Goal: Task Accomplishment & Management: Manage account settings

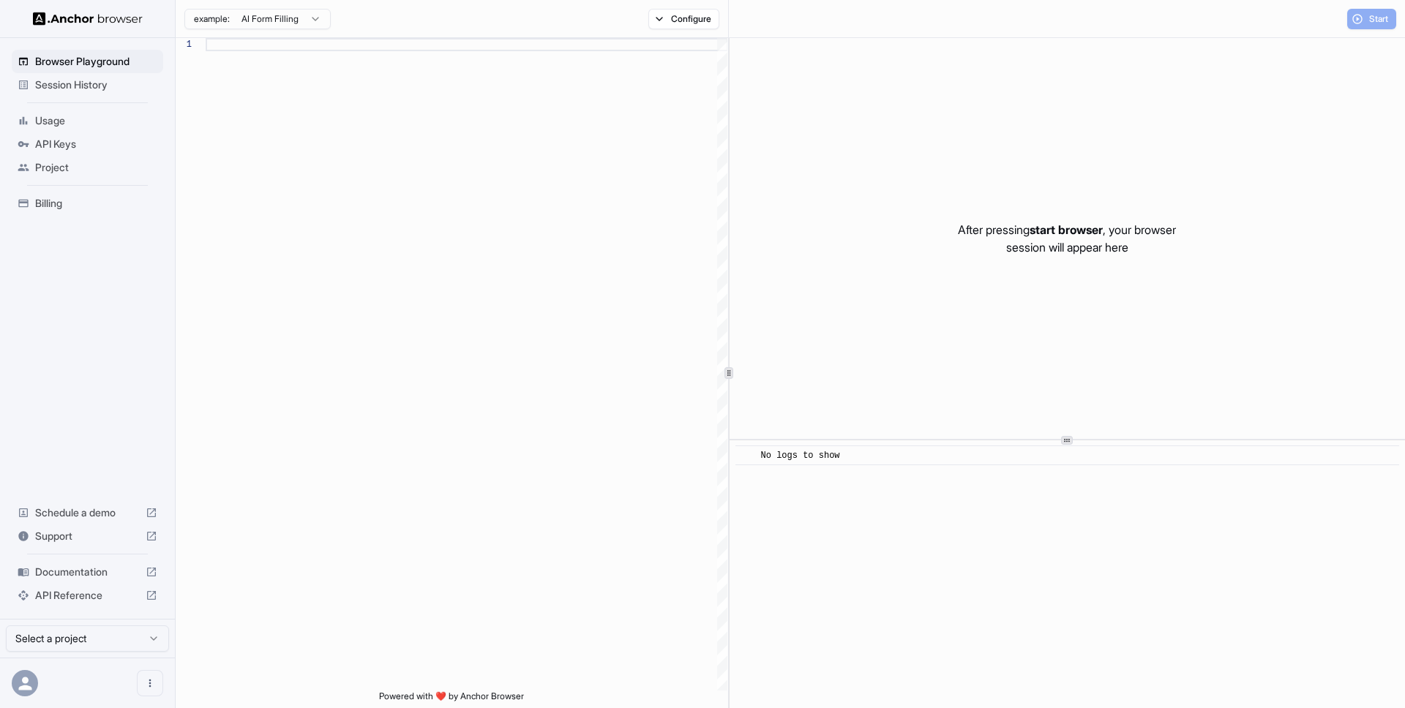
scroll to position [105, 0]
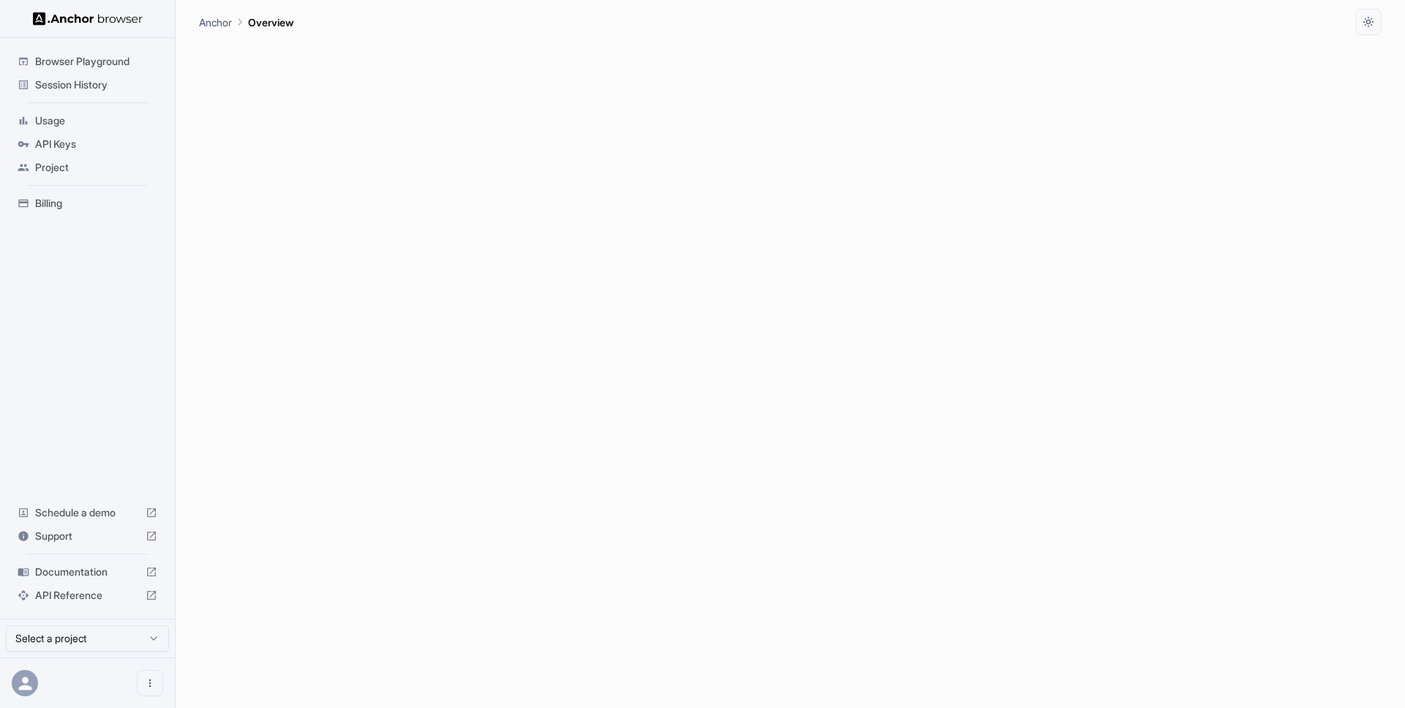
click at [79, 149] on span "API Keys" at bounding box center [96, 144] width 122 height 15
click at [76, 203] on span "Billing" at bounding box center [96, 203] width 122 height 15
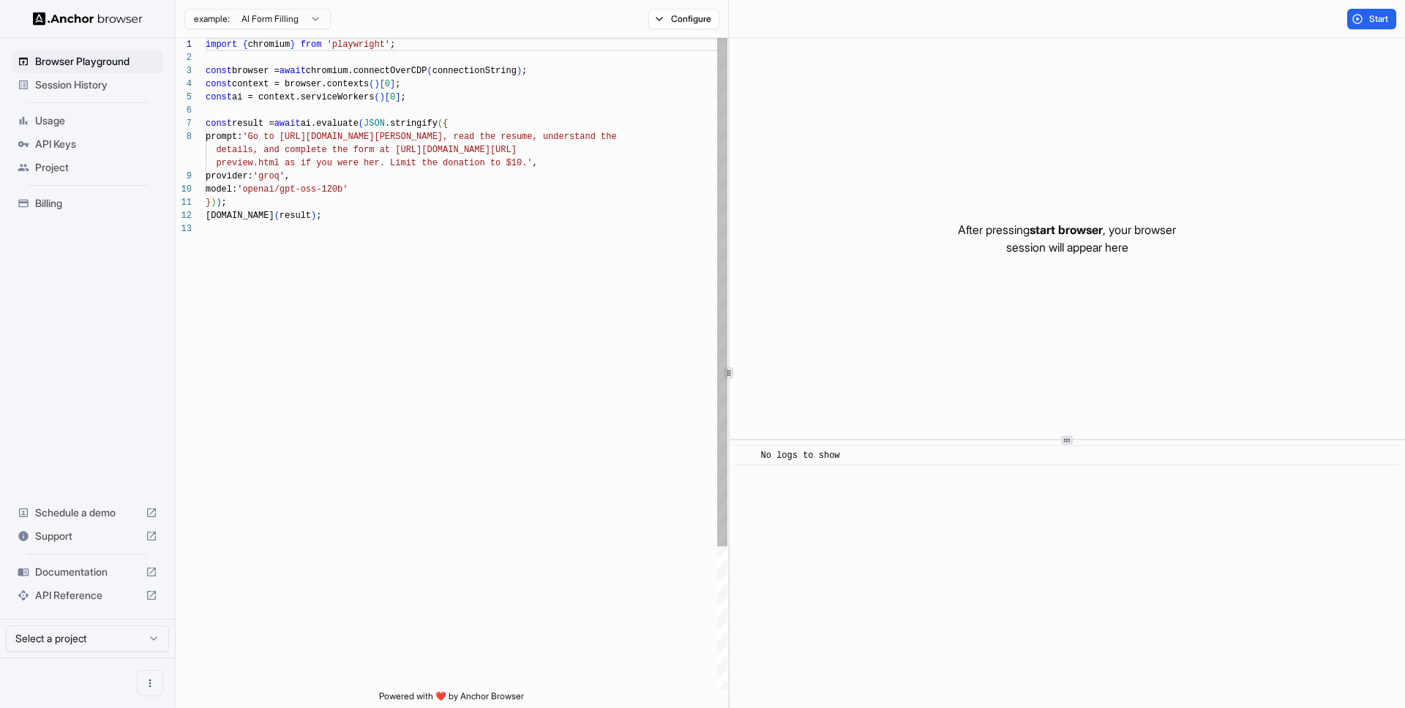
scroll to position [105, 0]
click at [80, 198] on span "Billing" at bounding box center [96, 203] width 122 height 15
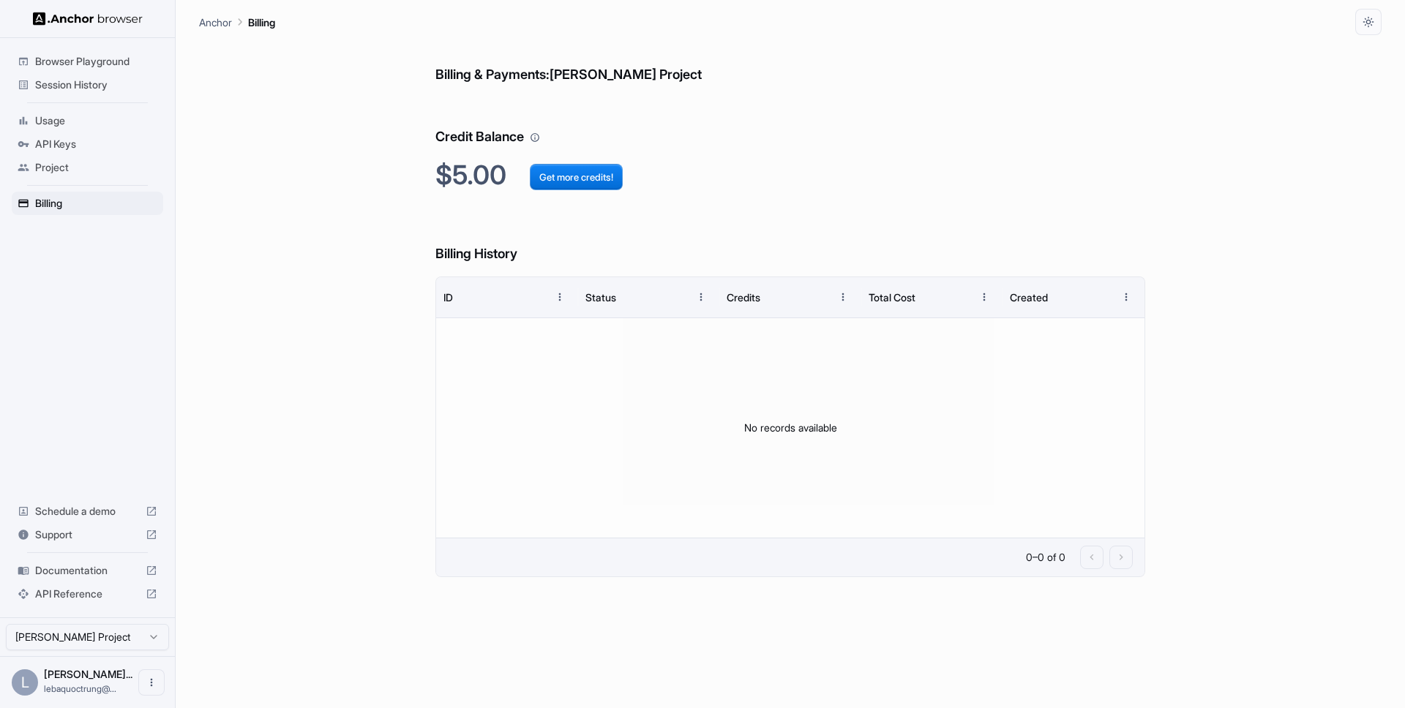
click at [59, 141] on span "API Keys" at bounding box center [96, 144] width 122 height 15
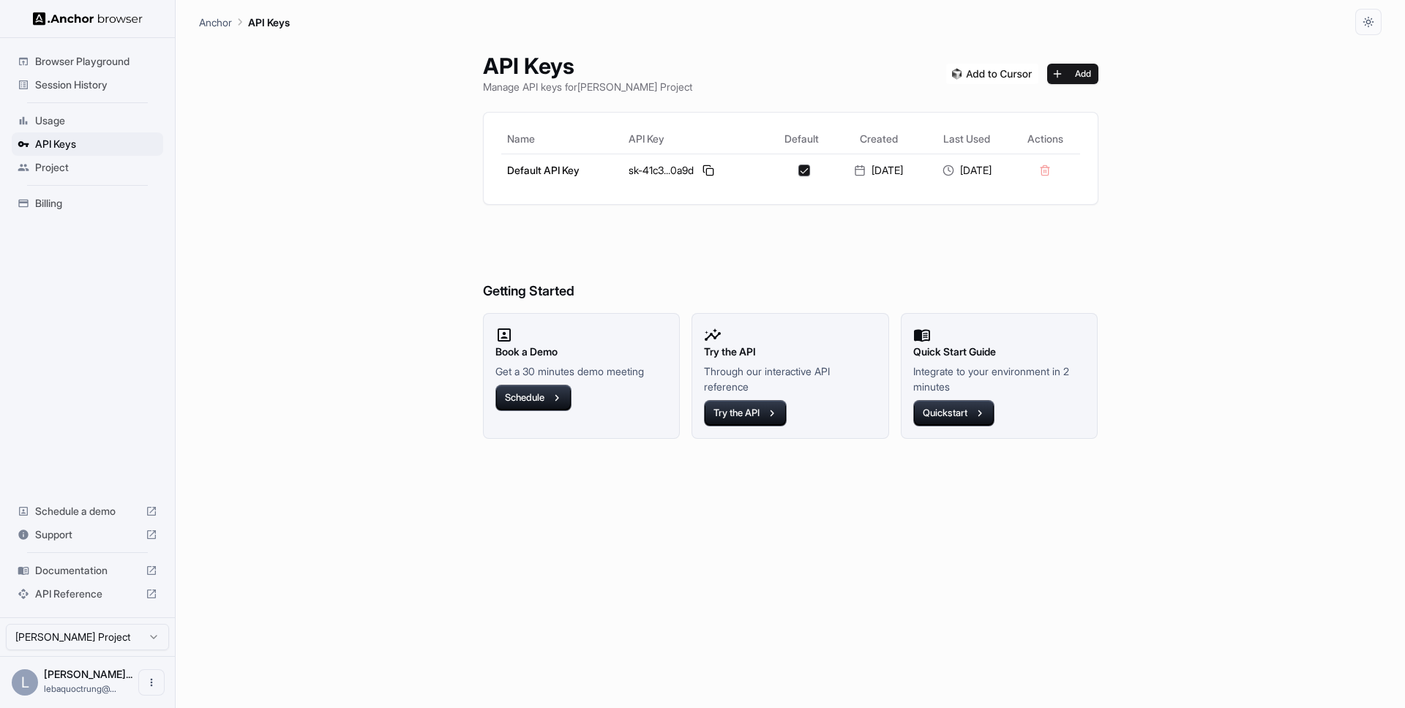
click at [84, 176] on div "Project" at bounding box center [87, 167] width 151 height 23
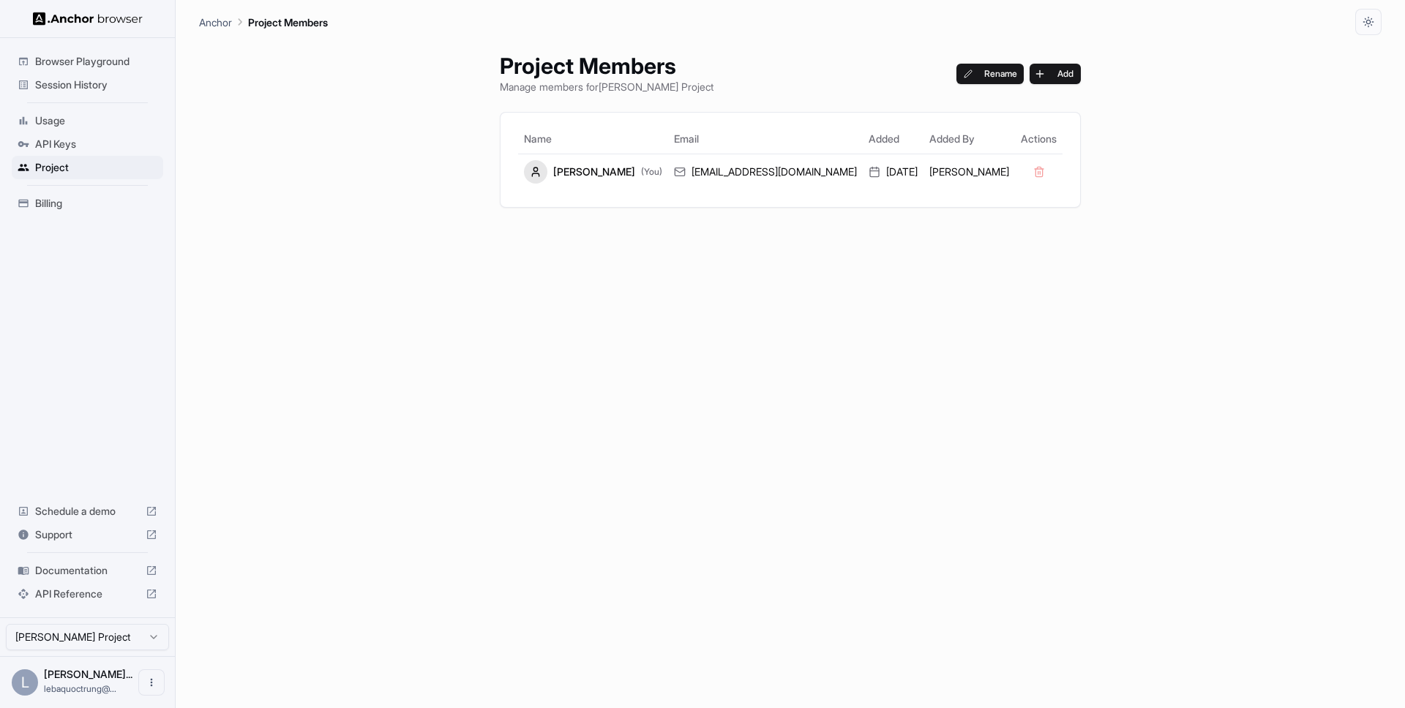
click at [120, 82] on span "Session History" at bounding box center [96, 85] width 122 height 15
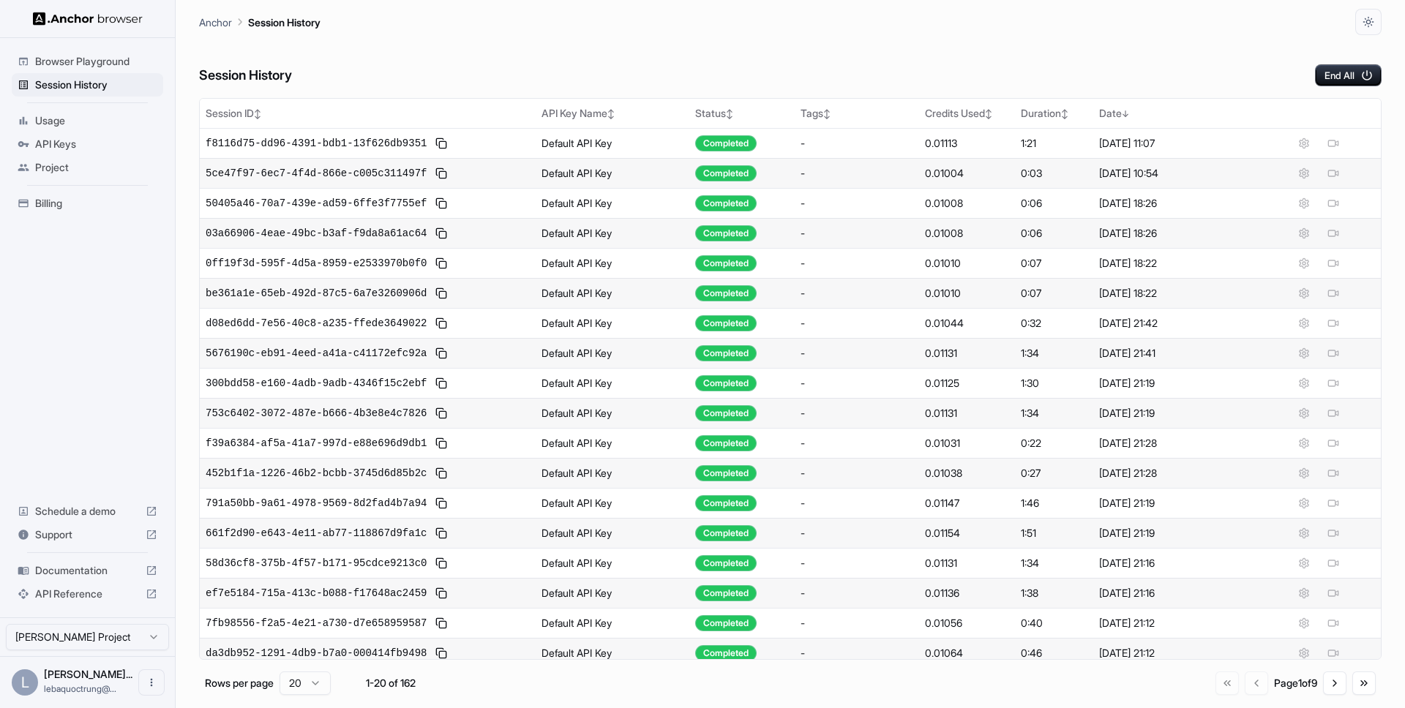
click at [49, 200] on span "Billing" at bounding box center [96, 203] width 122 height 15
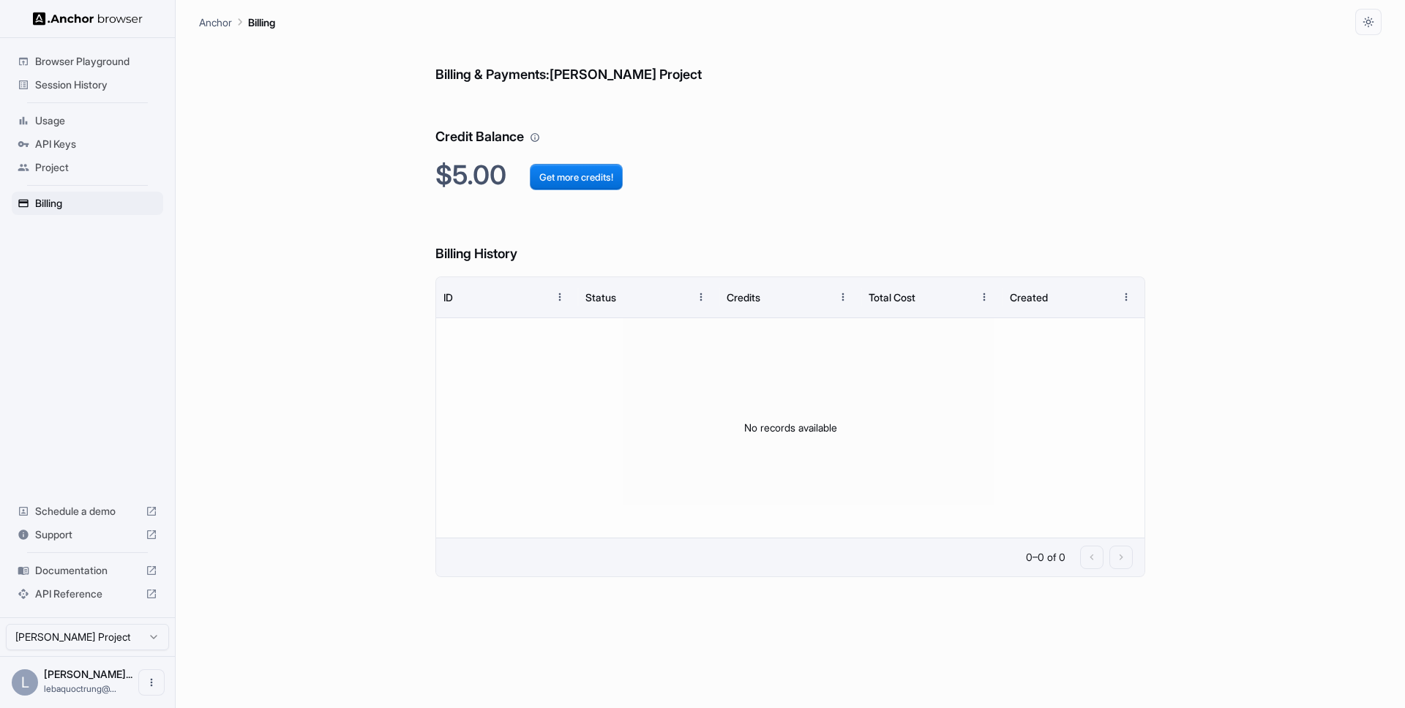
click at [61, 146] on span "API Keys" at bounding box center [96, 144] width 122 height 15
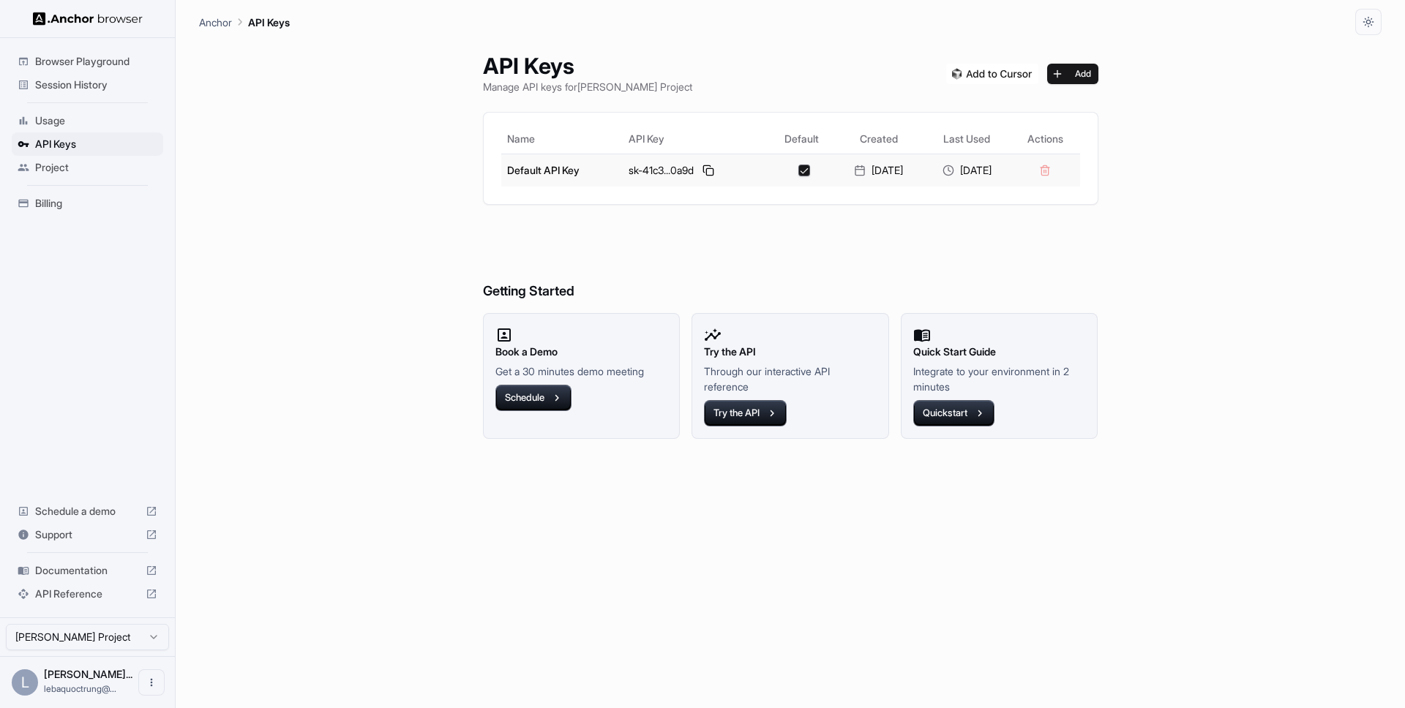
click at [1059, 165] on td at bounding box center [1044, 170] width 69 height 33
click at [1058, 171] on td at bounding box center [1044, 170] width 69 height 33
click at [1059, 170] on td at bounding box center [1044, 170] width 69 height 33
click at [954, 223] on h6 "Getting Started" at bounding box center [790, 262] width 615 height 80
click at [1056, 171] on td at bounding box center [1044, 170] width 69 height 33
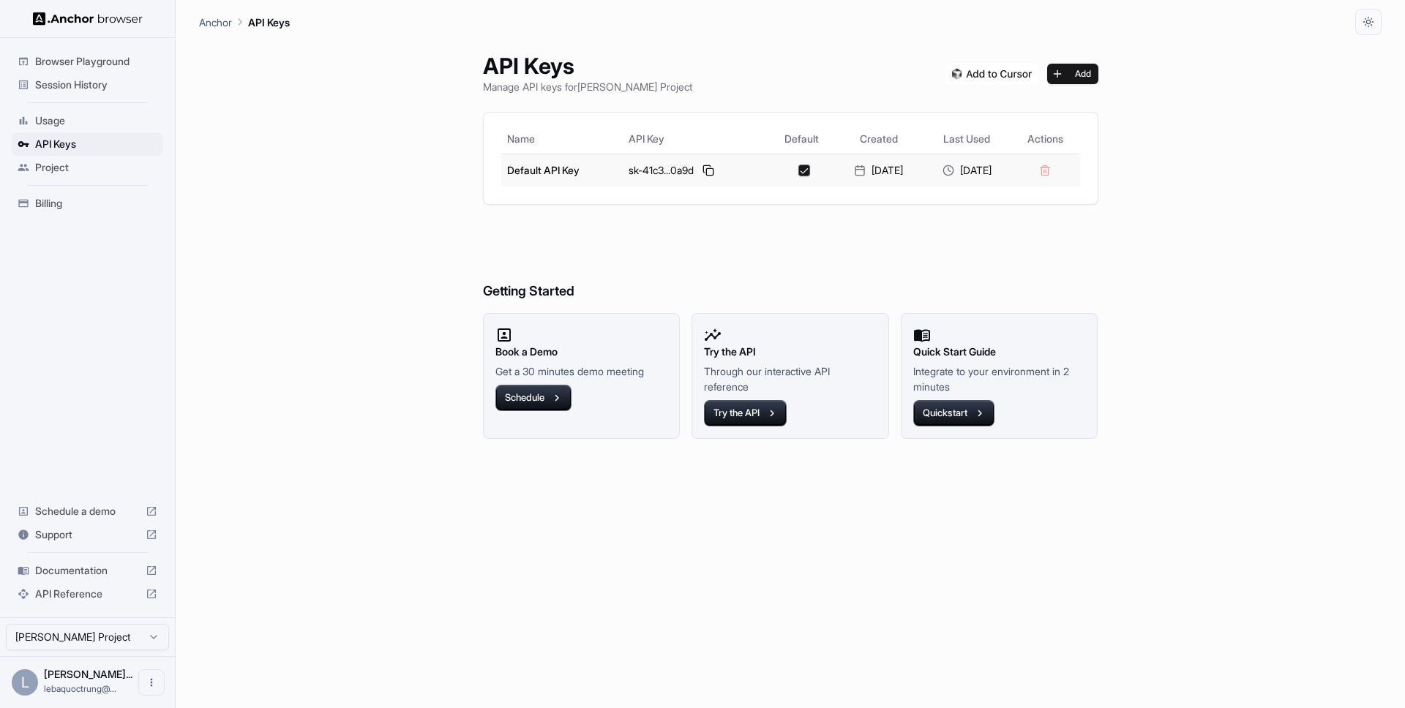
click at [1056, 171] on td at bounding box center [1044, 170] width 69 height 33
click at [1025, 212] on div "API Keys Manage API keys for Lê Bá Quốc Trung Project Add Name API Key Default …" at bounding box center [790, 371] width 650 height 673
click at [798, 170] on button "button" at bounding box center [804, 171] width 12 height 12
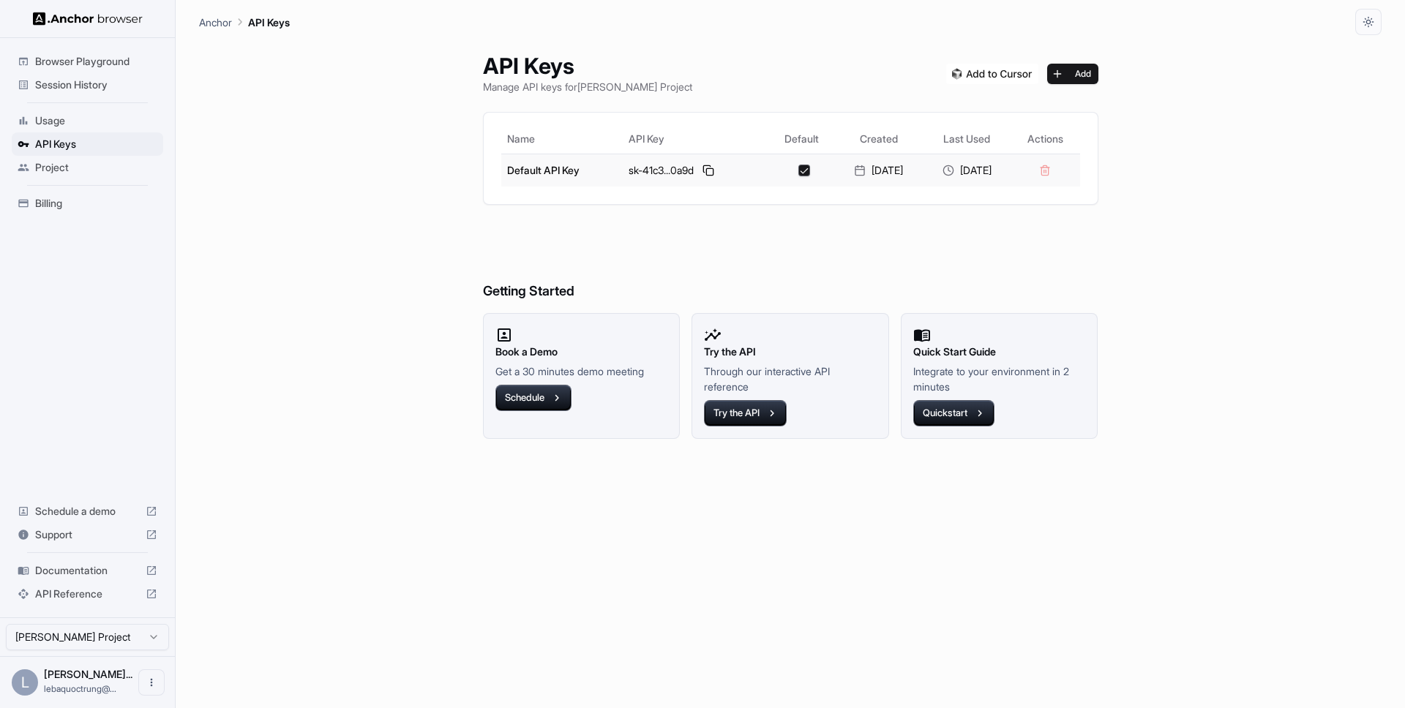
click at [1056, 171] on td at bounding box center [1044, 170] width 69 height 33
click at [1094, 71] on button "Add" at bounding box center [1072, 74] width 51 height 20
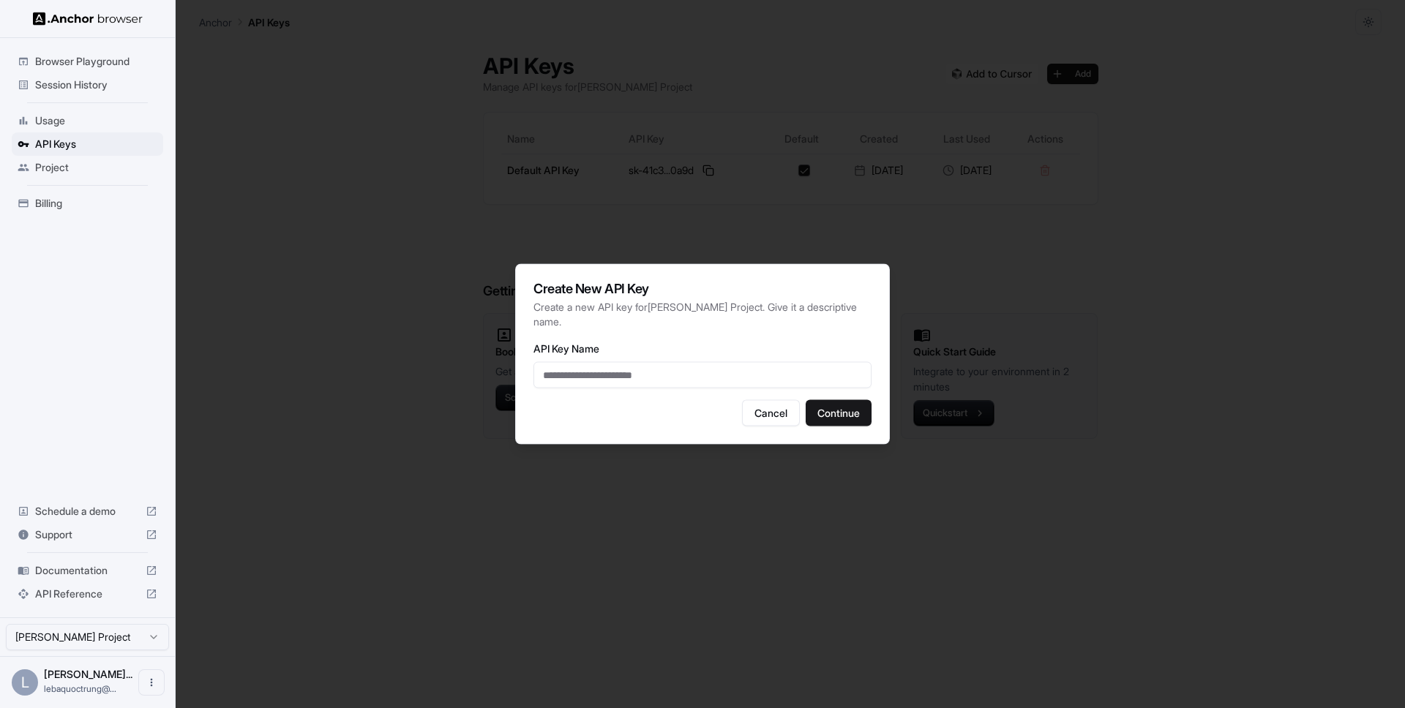
click at [706, 387] on input "API Key Name" at bounding box center [702, 375] width 338 height 26
click at [701, 377] on input "API Key Name" at bounding box center [702, 375] width 338 height 26
type input "*********"
click at [857, 429] on div "Create New API Key Create a new API key for Lê Bá Quốc Trung Project . Give it …" at bounding box center [702, 354] width 375 height 181
click at [854, 421] on button "Continue" at bounding box center [838, 413] width 66 height 26
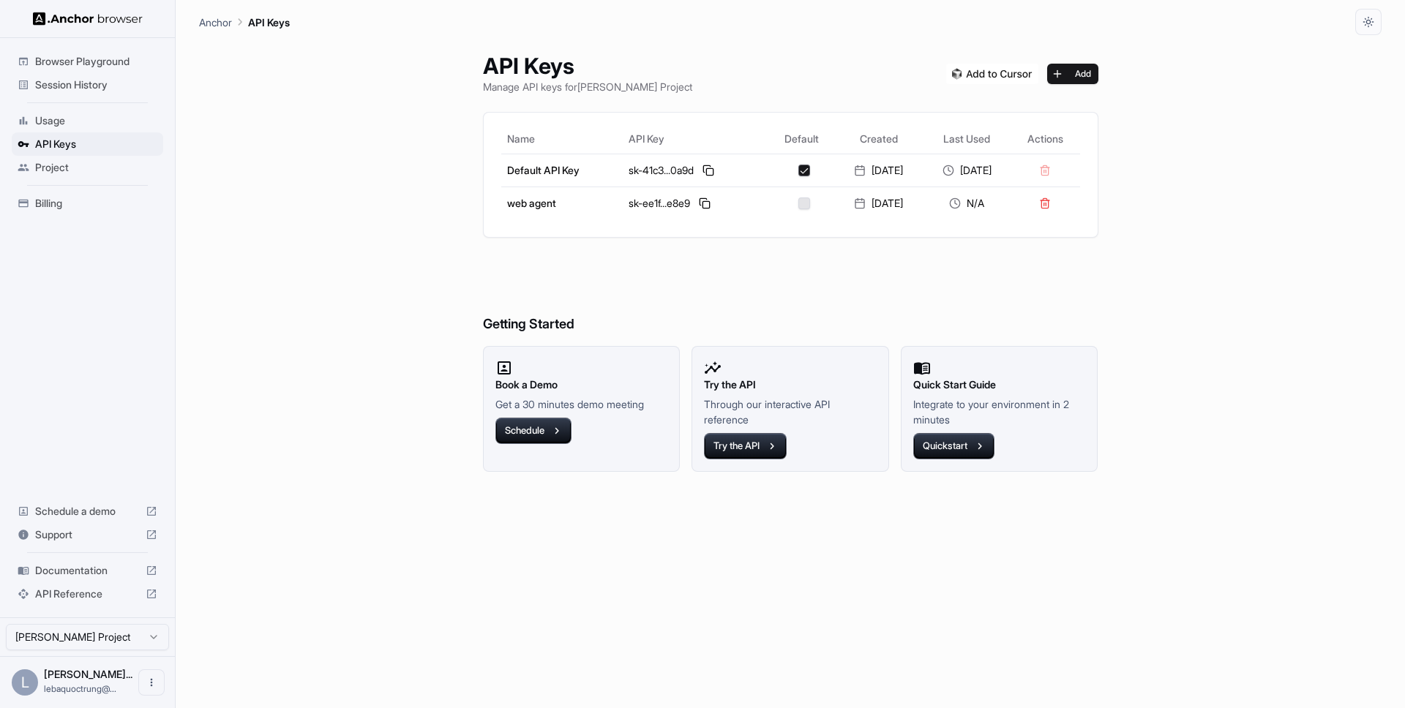
click at [1057, 260] on h6 "Getting Started" at bounding box center [790, 295] width 615 height 80
click at [696, 199] on button at bounding box center [705, 204] width 18 height 18
click at [1059, 170] on td at bounding box center [1044, 170] width 69 height 33
click at [798, 199] on button "button" at bounding box center [804, 204] width 12 height 12
click at [798, 200] on button "button" at bounding box center [804, 204] width 12 height 12
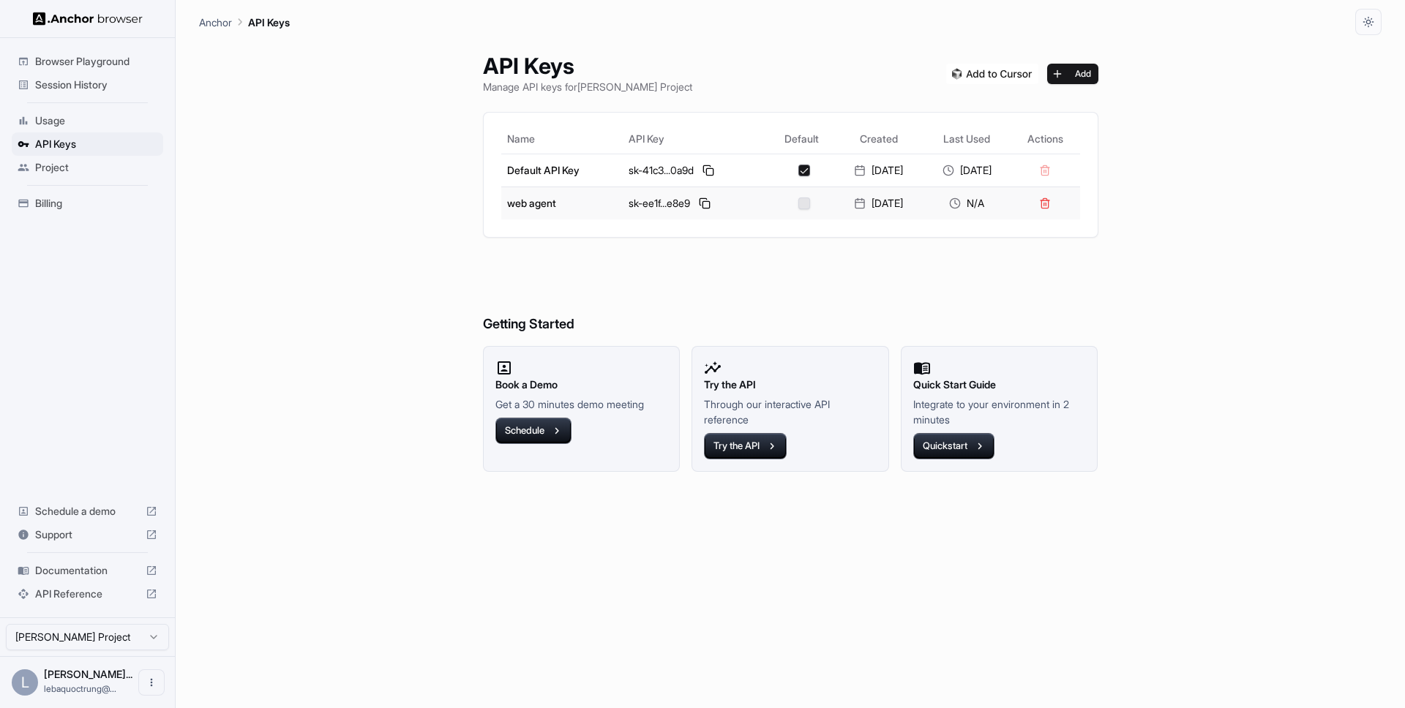
click at [798, 200] on button "button" at bounding box center [804, 204] width 12 height 12
click at [1054, 174] on button at bounding box center [1044, 170] width 20 height 20
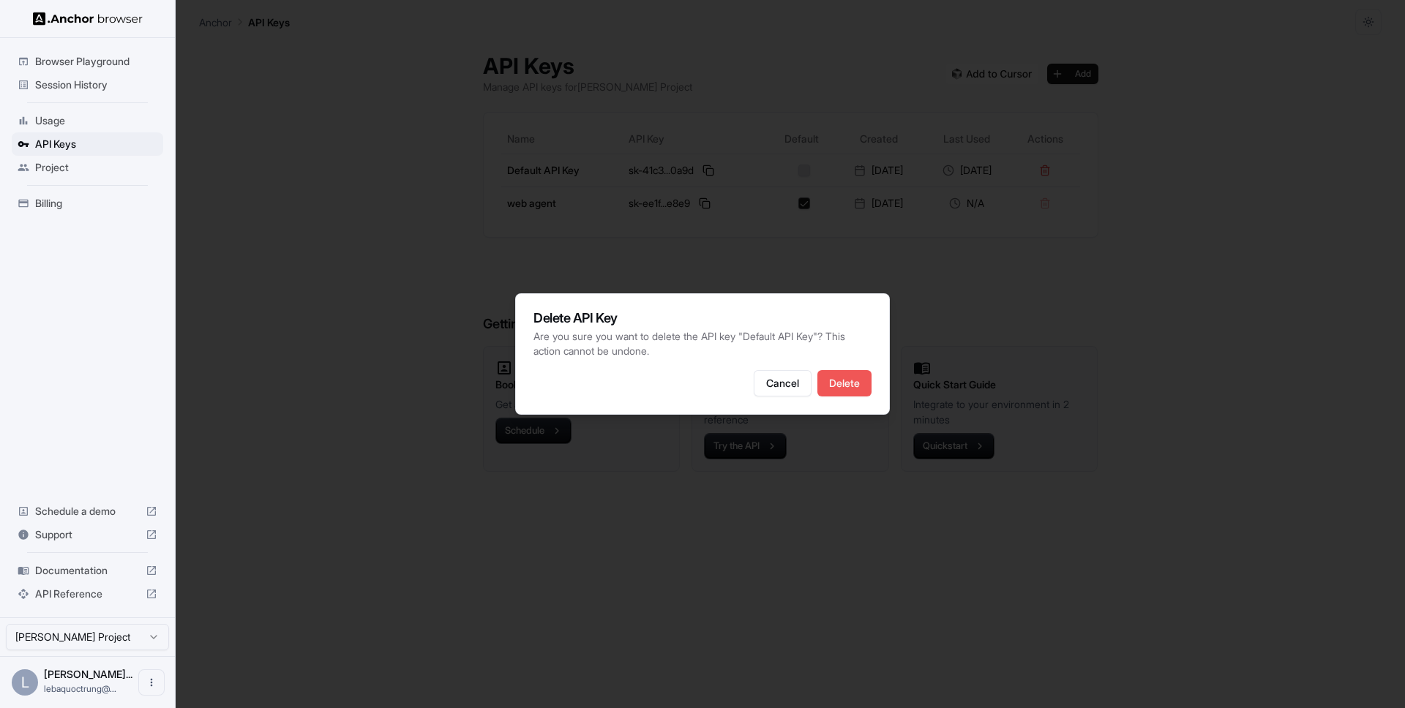
click at [844, 372] on button "Delete" at bounding box center [844, 383] width 54 height 26
click at [842, 395] on button "Delete" at bounding box center [844, 383] width 54 height 26
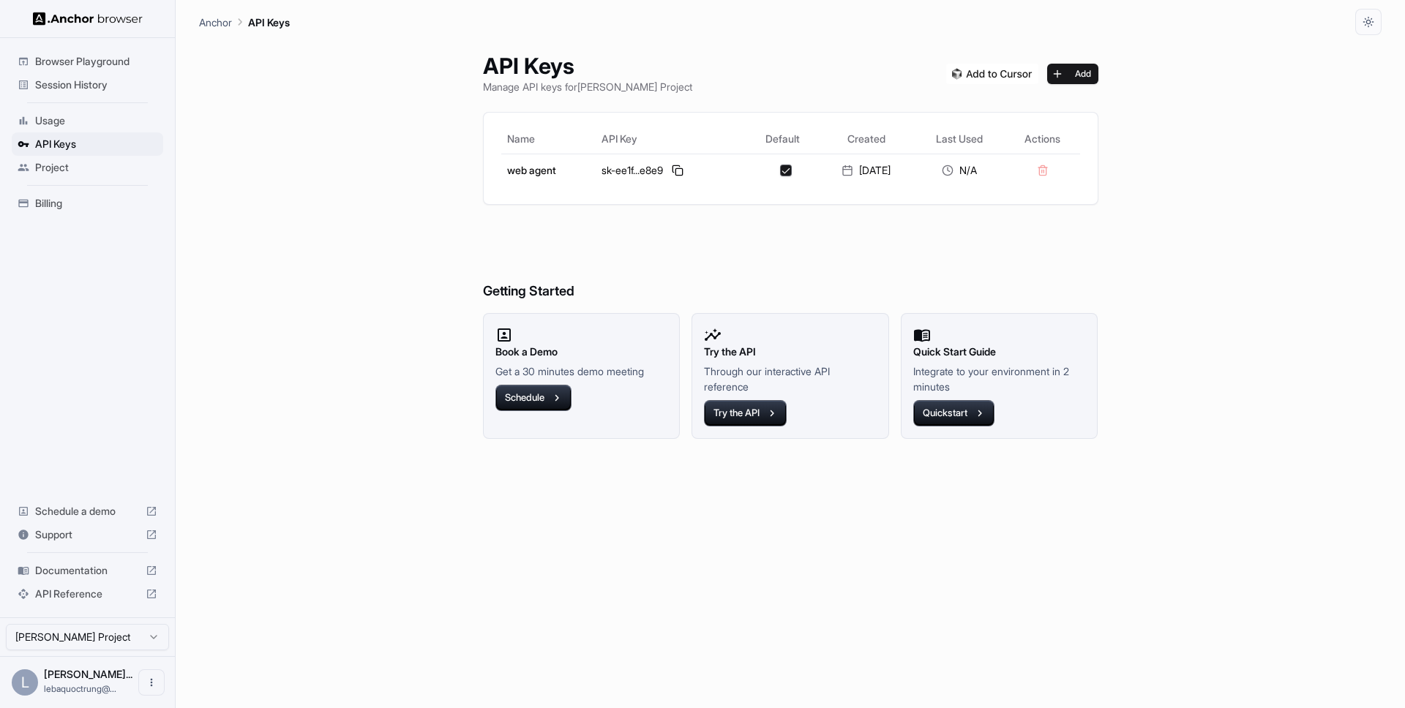
click at [884, 279] on h6 "Getting Started" at bounding box center [790, 262] width 615 height 80
click at [56, 123] on span "Usage" at bounding box center [96, 120] width 122 height 15
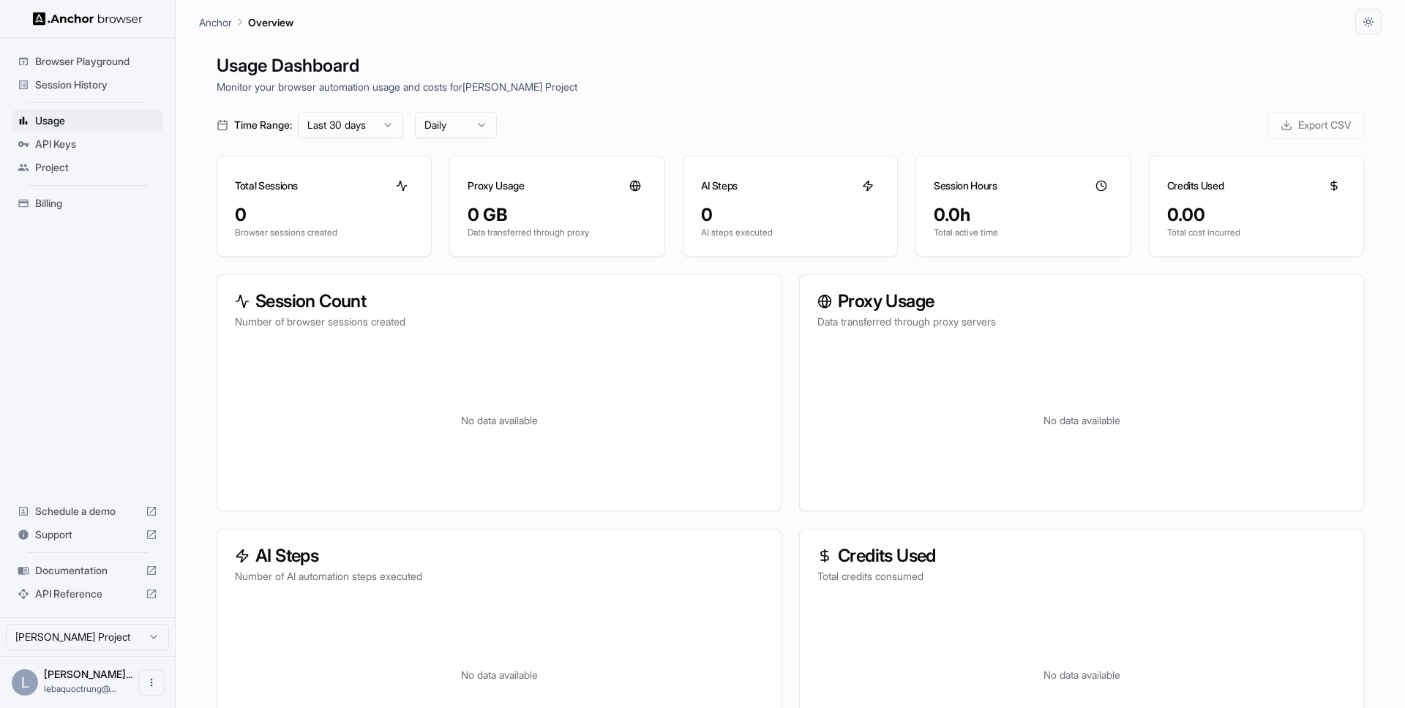
click at [378, 124] on html "Browser Playground Session History Usage API Keys Project Billing Schedule a de…" at bounding box center [702, 354] width 1405 height 708
click at [555, 128] on html "Browser Playground Session History Usage API Keys Project Billing Schedule a de…" at bounding box center [702, 354] width 1405 height 708
click at [474, 124] on html "Browser Playground Session History Usage API Keys Project Billing Schedule a de…" at bounding box center [702, 354] width 1405 height 708
click at [563, 124] on html "Browser Playground Session History Usage API Keys Project Billing Schedule a de…" at bounding box center [702, 354] width 1405 height 708
click at [80, 93] on div "Session History" at bounding box center [87, 84] width 151 height 23
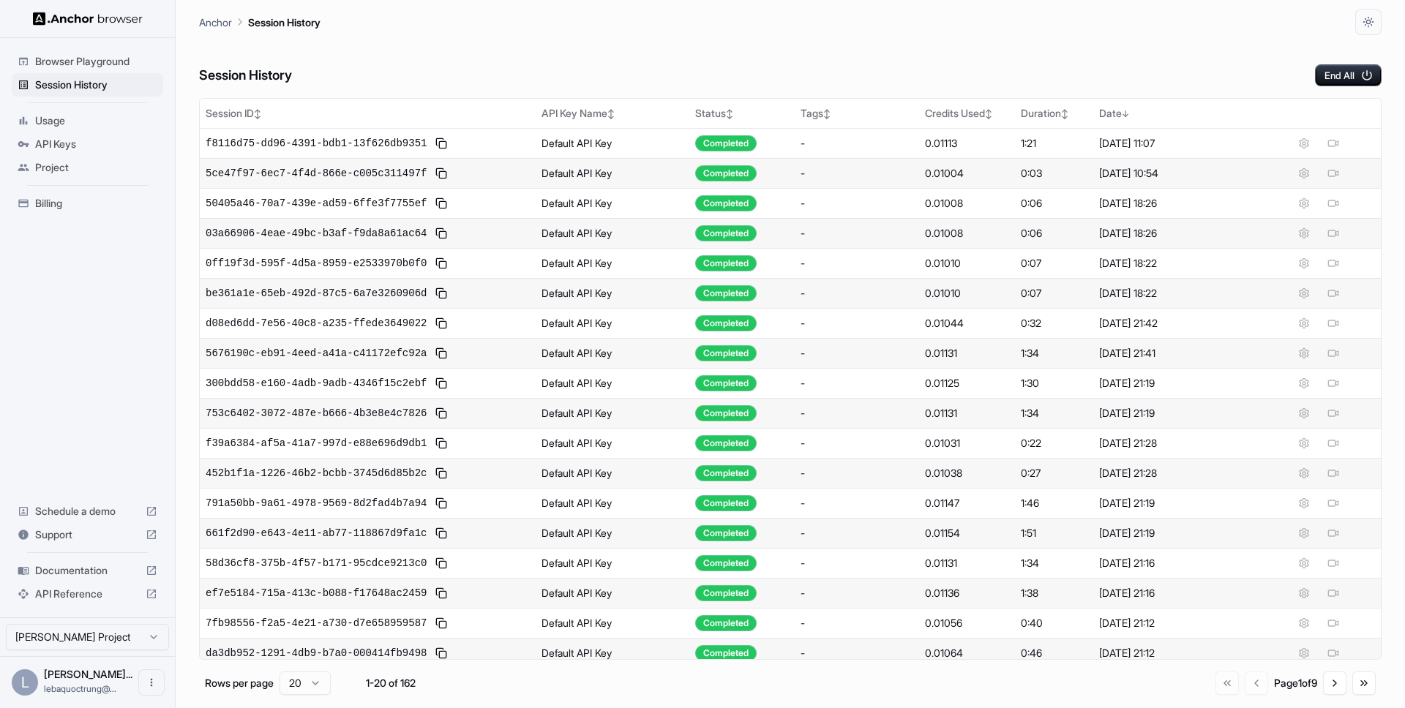
click at [94, 71] on div "Browser Playground" at bounding box center [87, 61] width 151 height 23
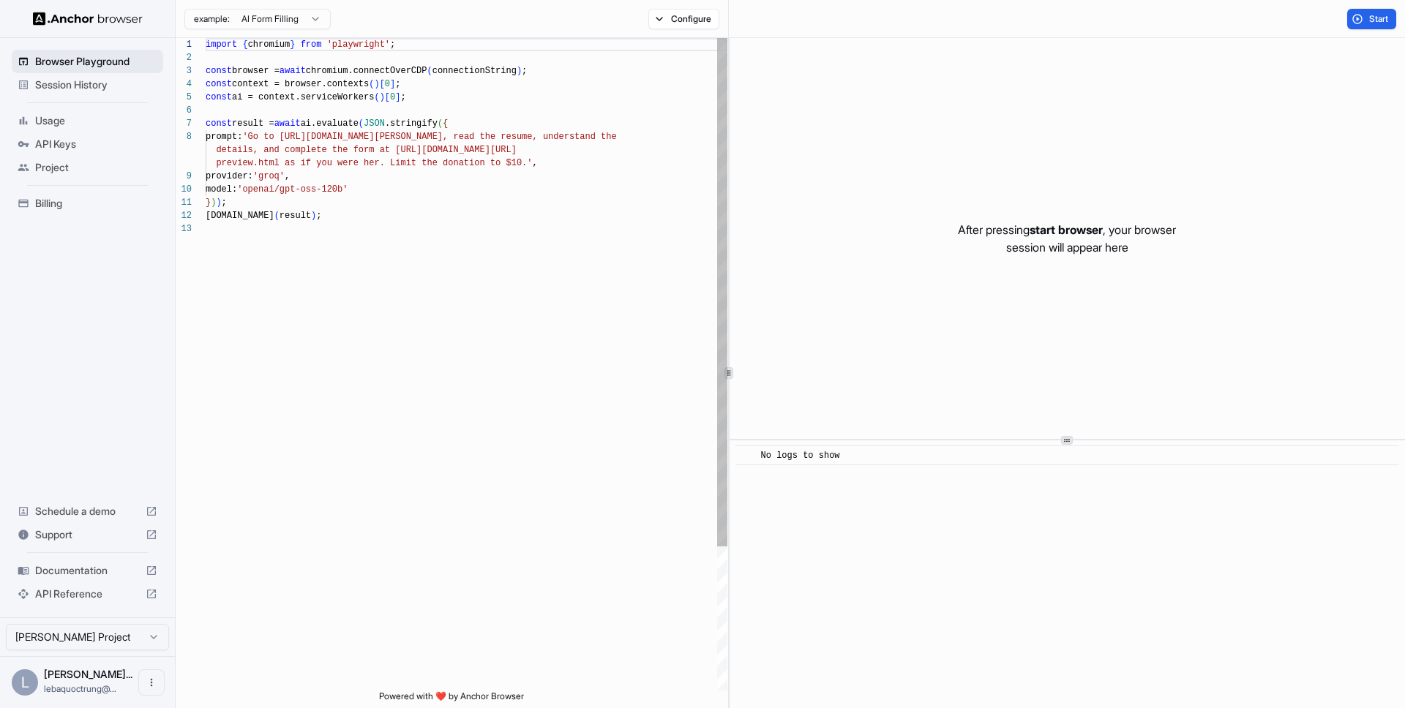
scroll to position [105, 0]
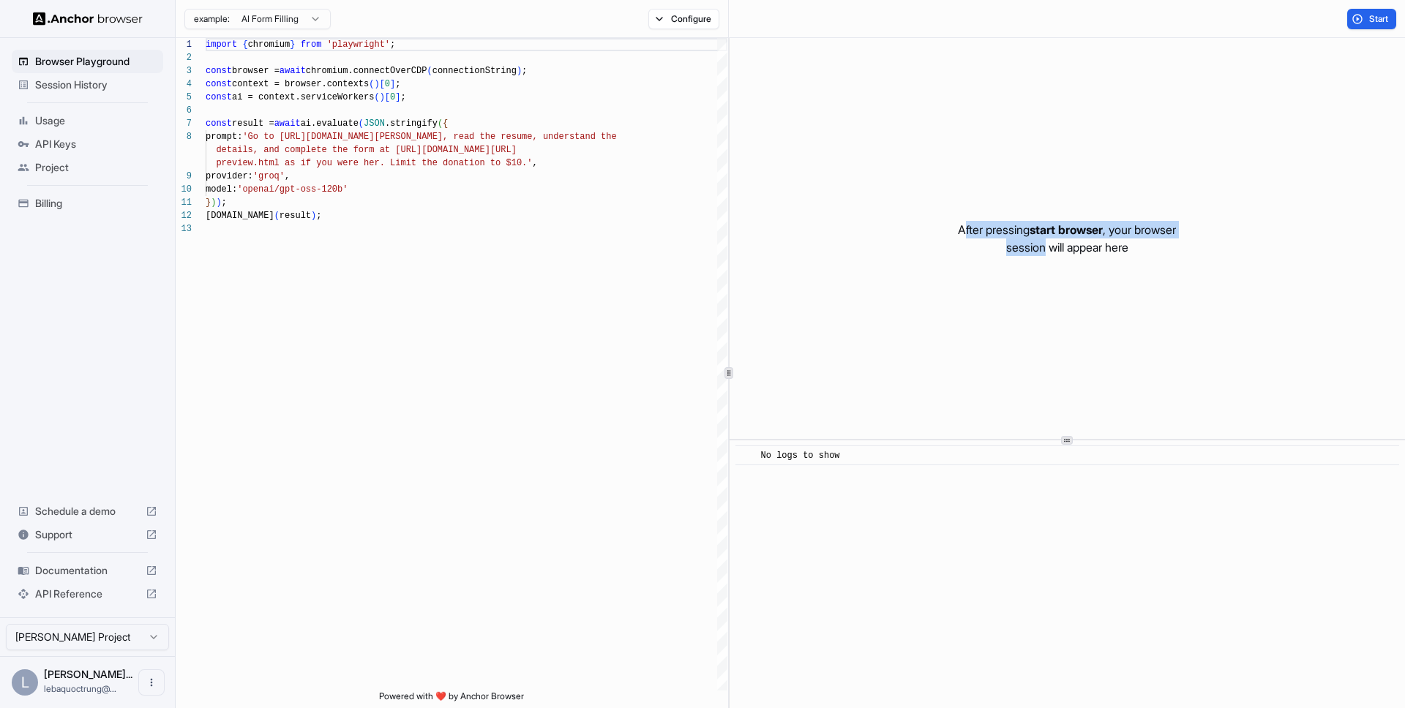
drag, startPoint x: 958, startPoint y: 227, endPoint x: 1042, endPoint y: 241, distance: 85.4
click at [1043, 241] on p "After pressing start browser , your browser session will appear here" at bounding box center [1067, 238] width 218 height 35
click at [1018, 295] on div "After pressing start browser , your browser session will appear here" at bounding box center [1066, 238] width 675 height 401
click at [1365, 22] on button "Start" at bounding box center [1371, 19] width 49 height 20
click at [1361, 25] on button "Start" at bounding box center [1371, 19] width 49 height 20
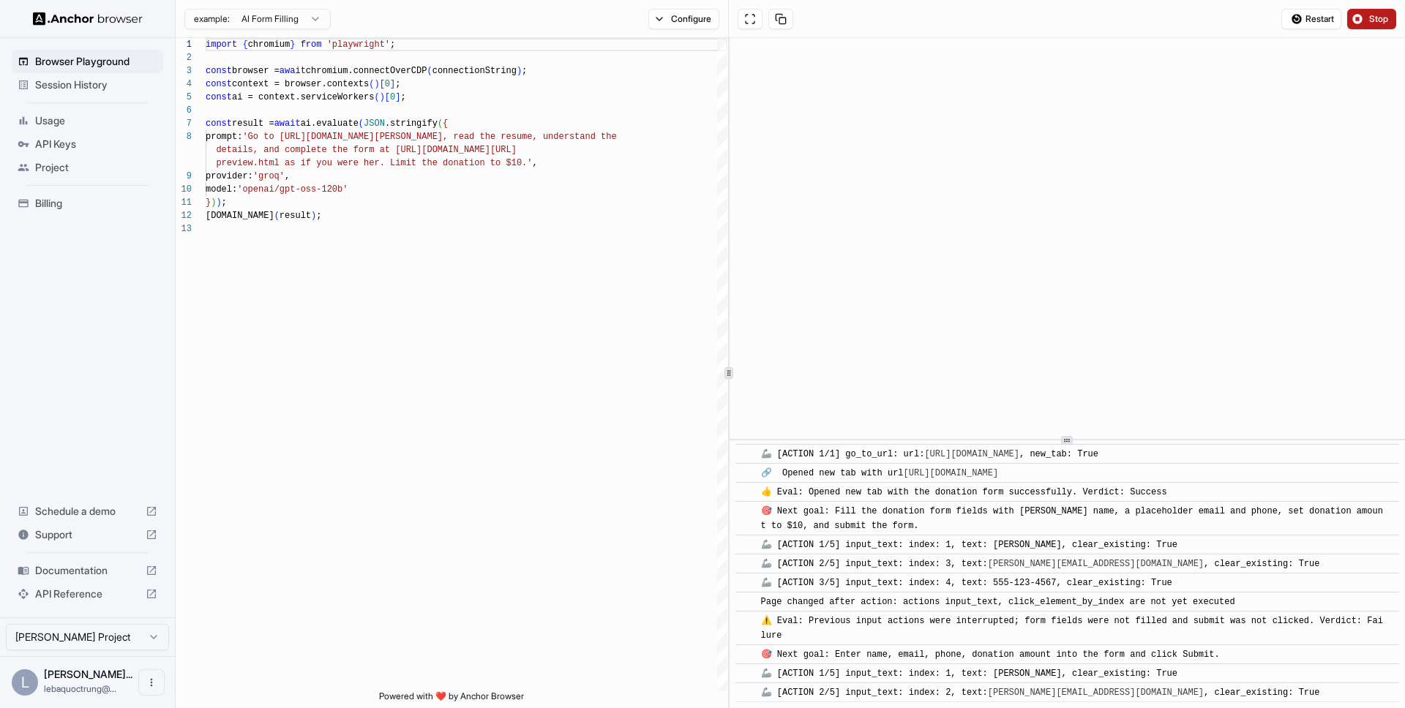
scroll to position [427, 0]
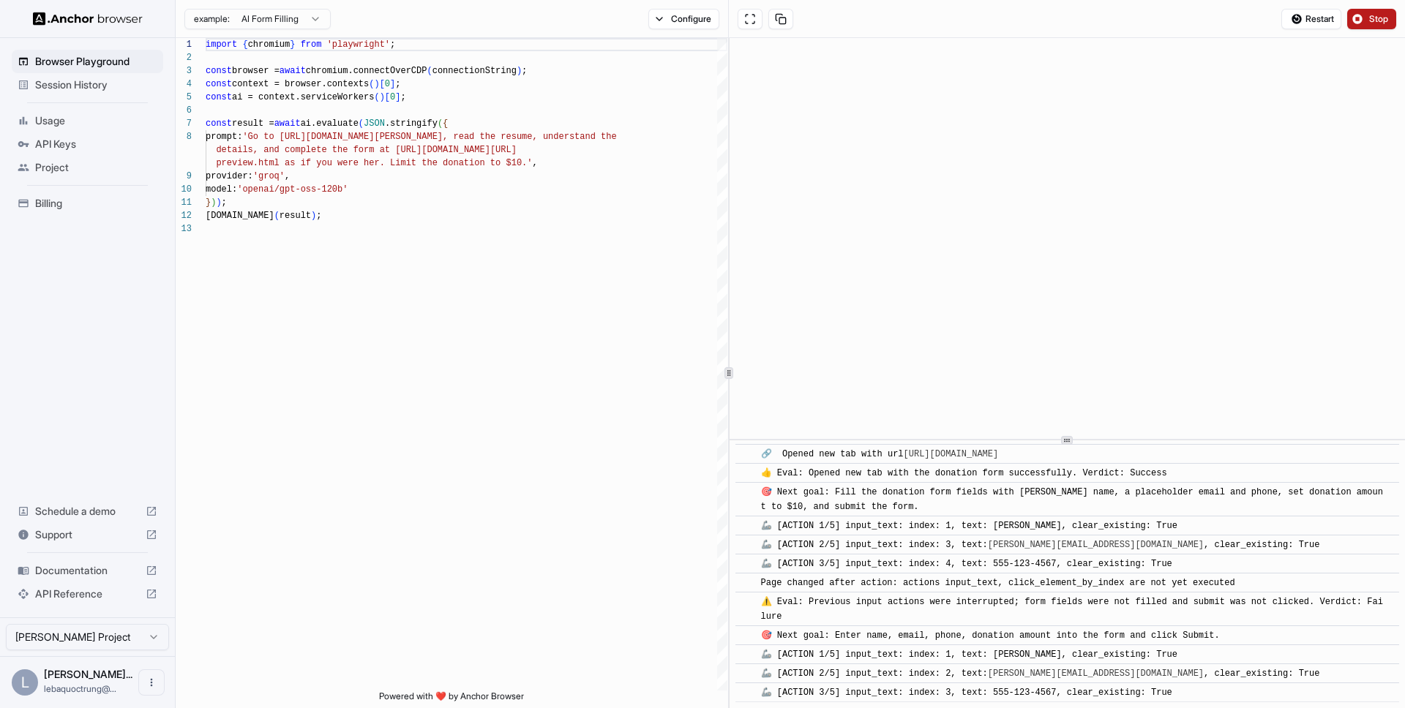
click at [1377, 17] on span "Stop" at bounding box center [1379, 19] width 20 height 12
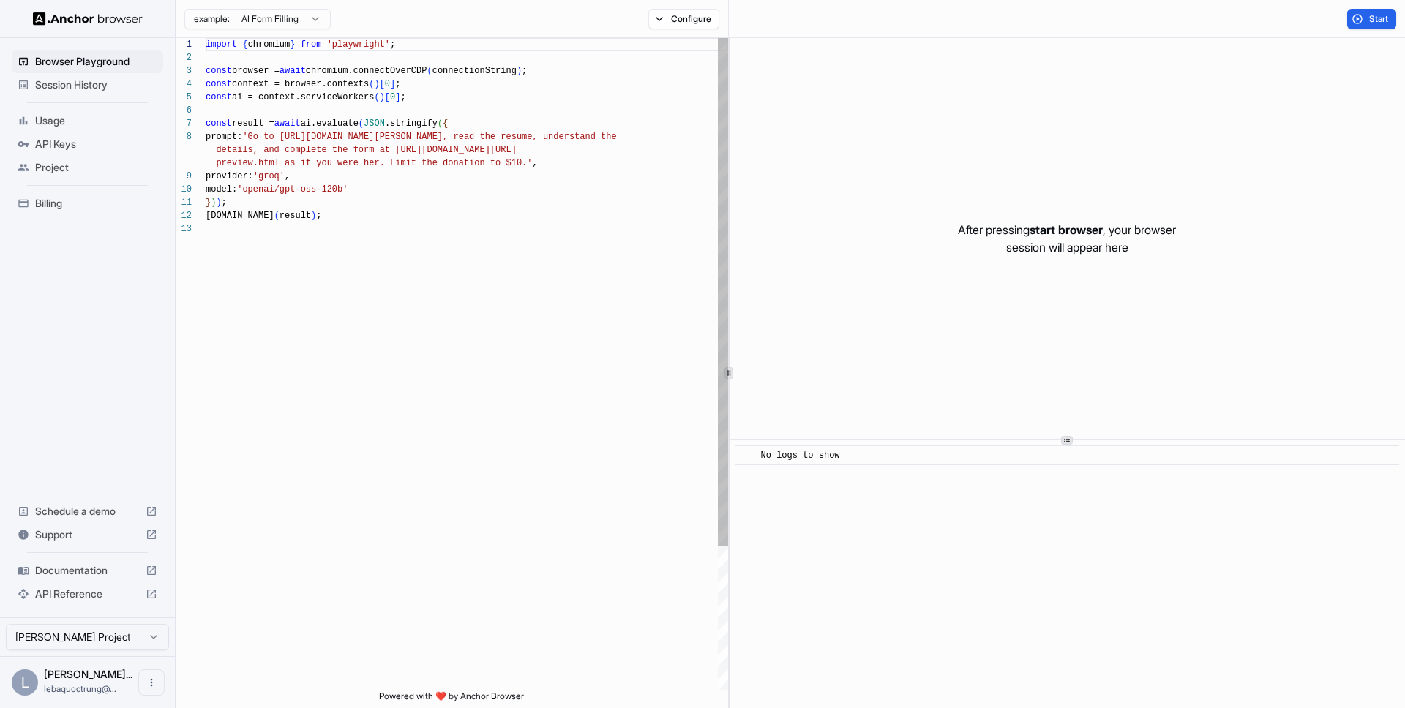
scroll to position [105, 0]
click at [74, 88] on span "Session History" at bounding box center [96, 85] width 122 height 15
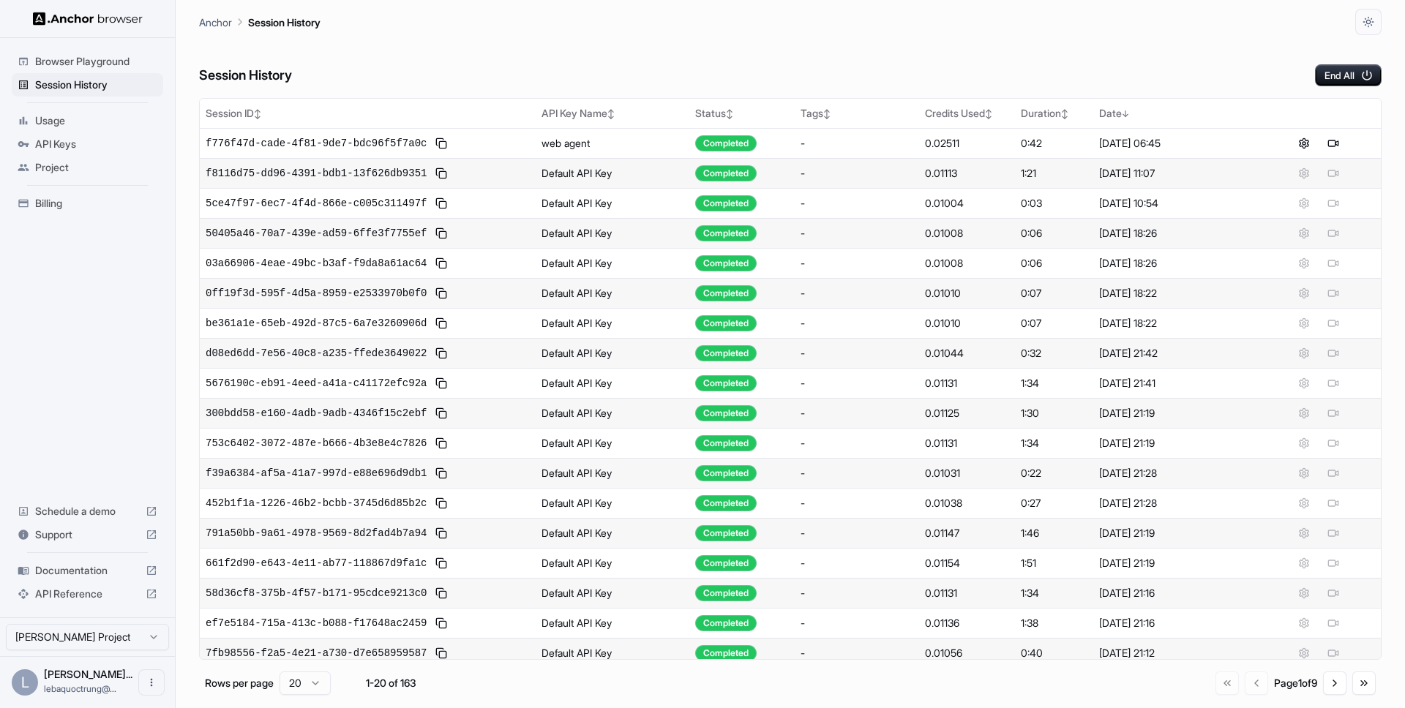
click at [71, 124] on span "Usage" at bounding box center [96, 120] width 122 height 15
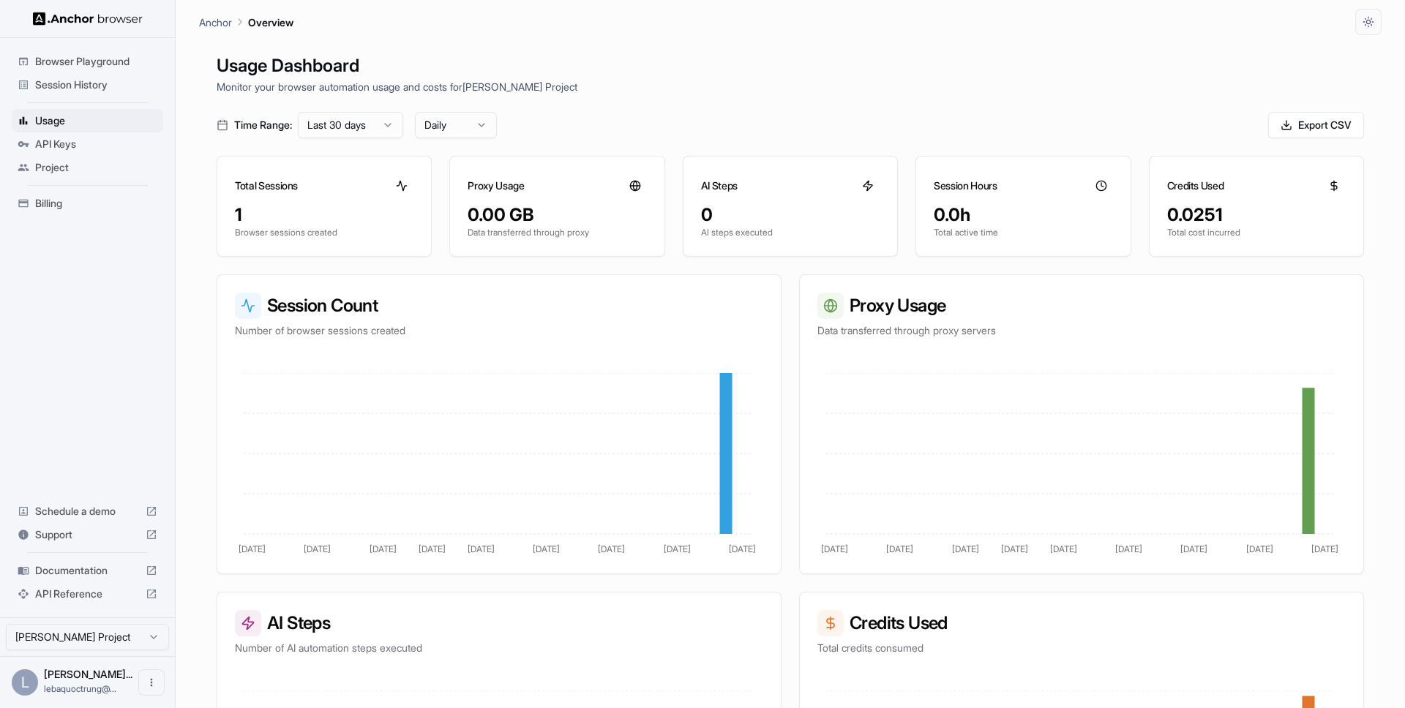
click at [87, 132] on div "API Keys" at bounding box center [87, 143] width 151 height 23
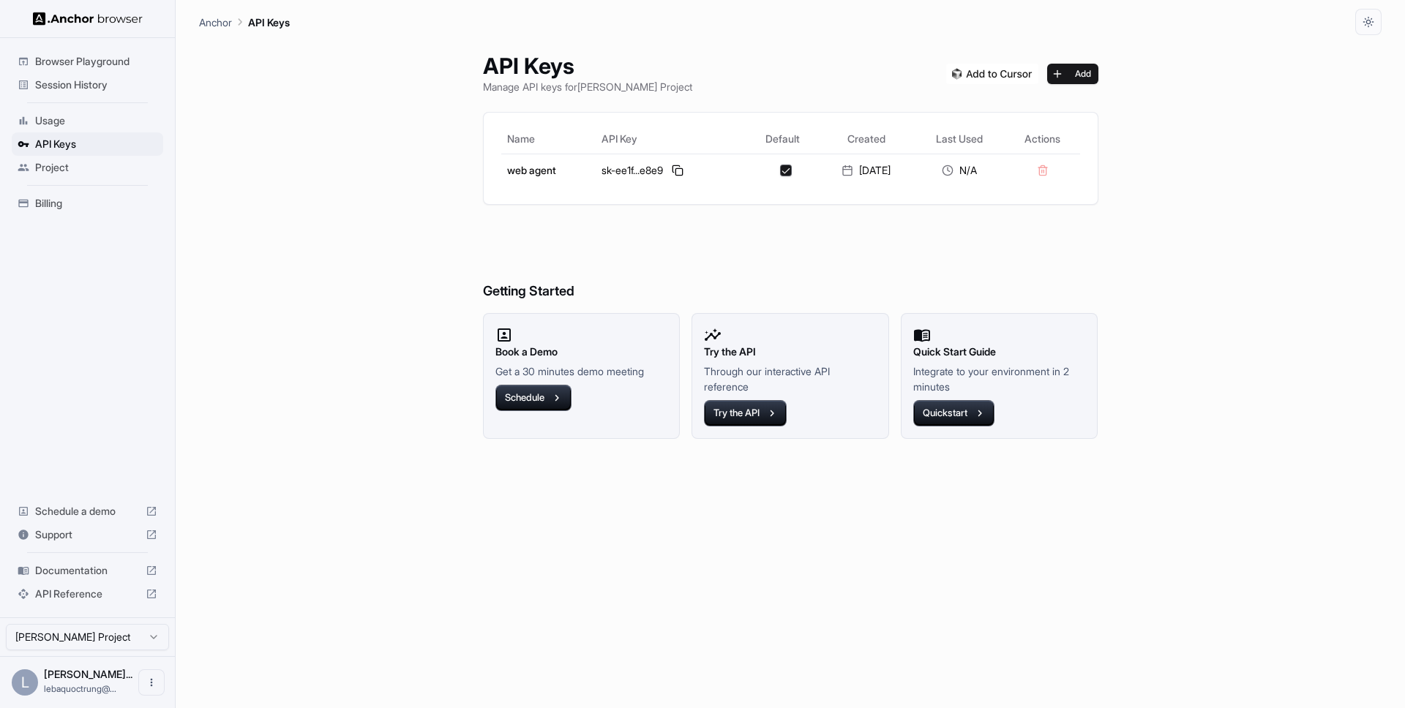
click at [92, 130] on div "Usage" at bounding box center [87, 120] width 151 height 23
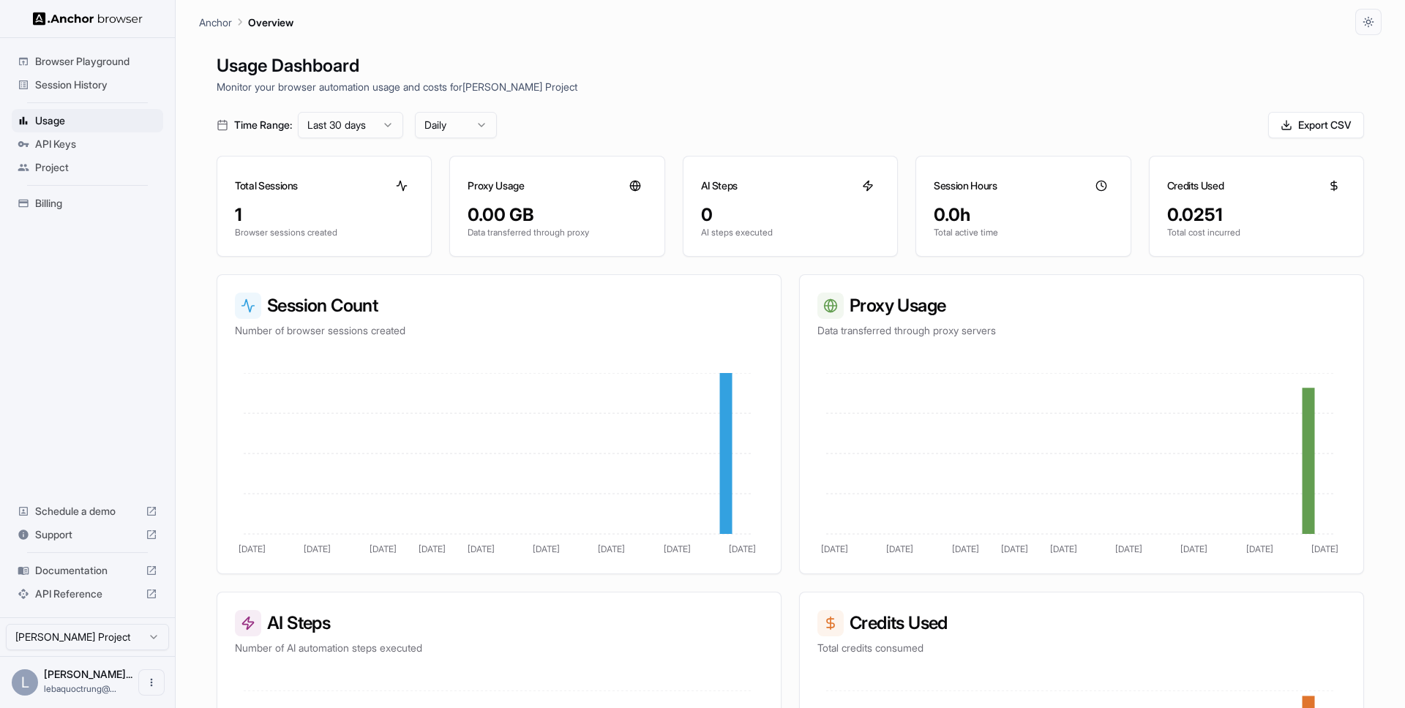
click at [99, 91] on span "Session History" at bounding box center [96, 85] width 122 height 15
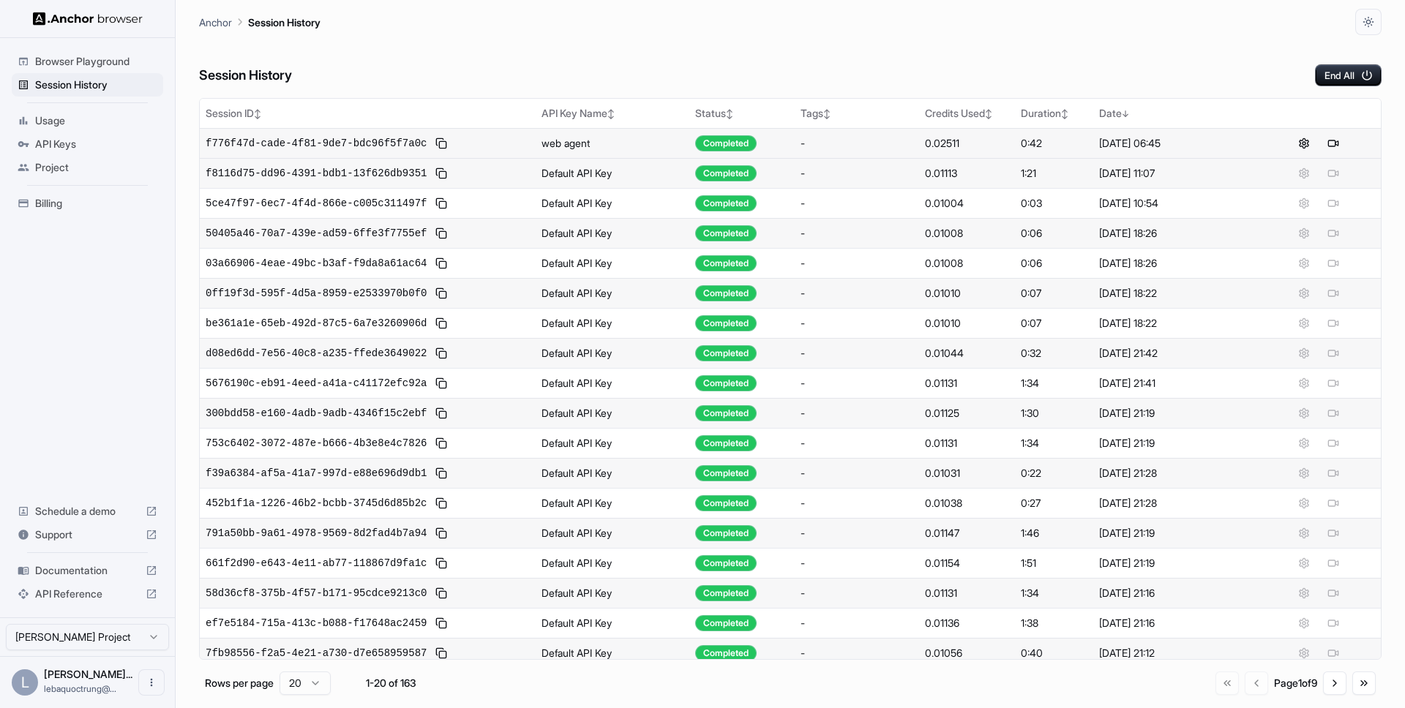
drag, startPoint x: 914, startPoint y: 144, endPoint x: 955, endPoint y: 146, distance: 41.0
click at [954, 146] on td "0.02511" at bounding box center [967, 143] width 96 height 30
click at [966, 63] on div "Session History End All" at bounding box center [790, 60] width 1182 height 51
click at [1291, 143] on button at bounding box center [1295, 144] width 18 height 18
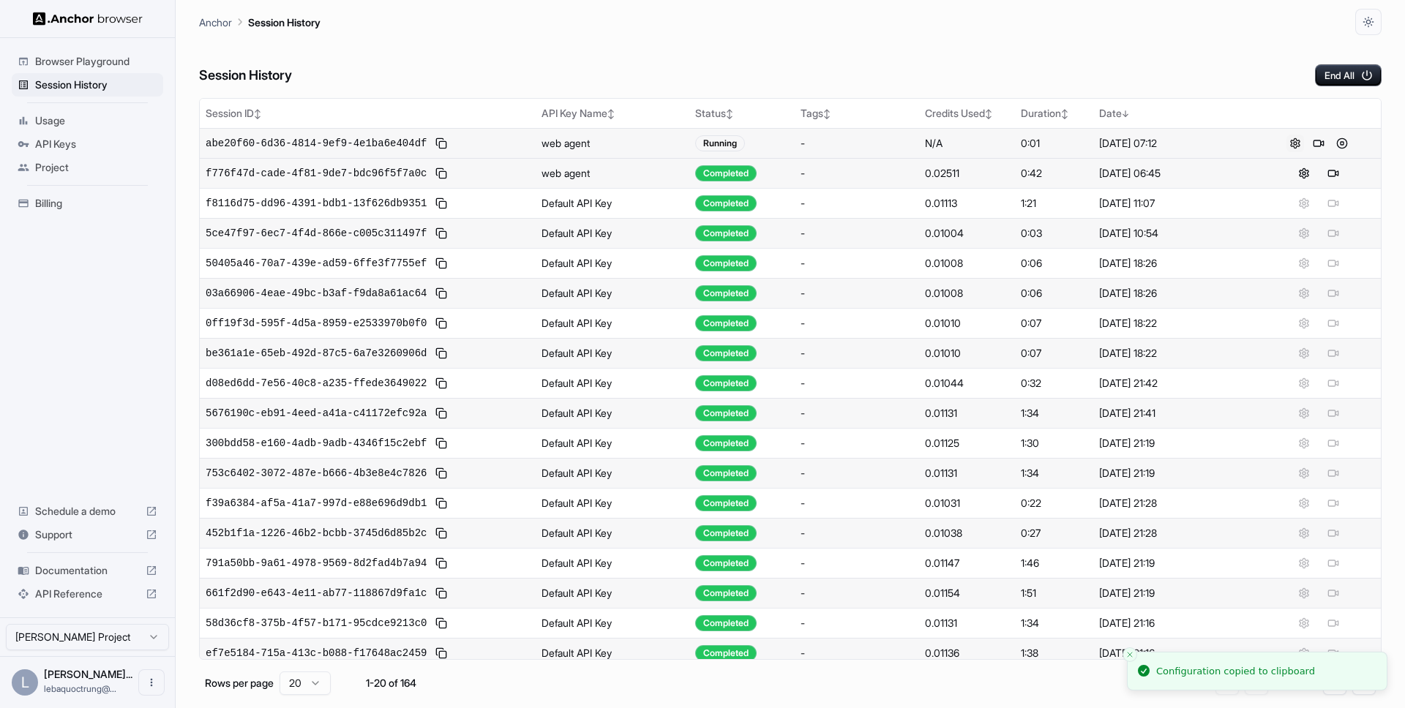
click at [1286, 144] on button at bounding box center [1295, 144] width 18 height 18
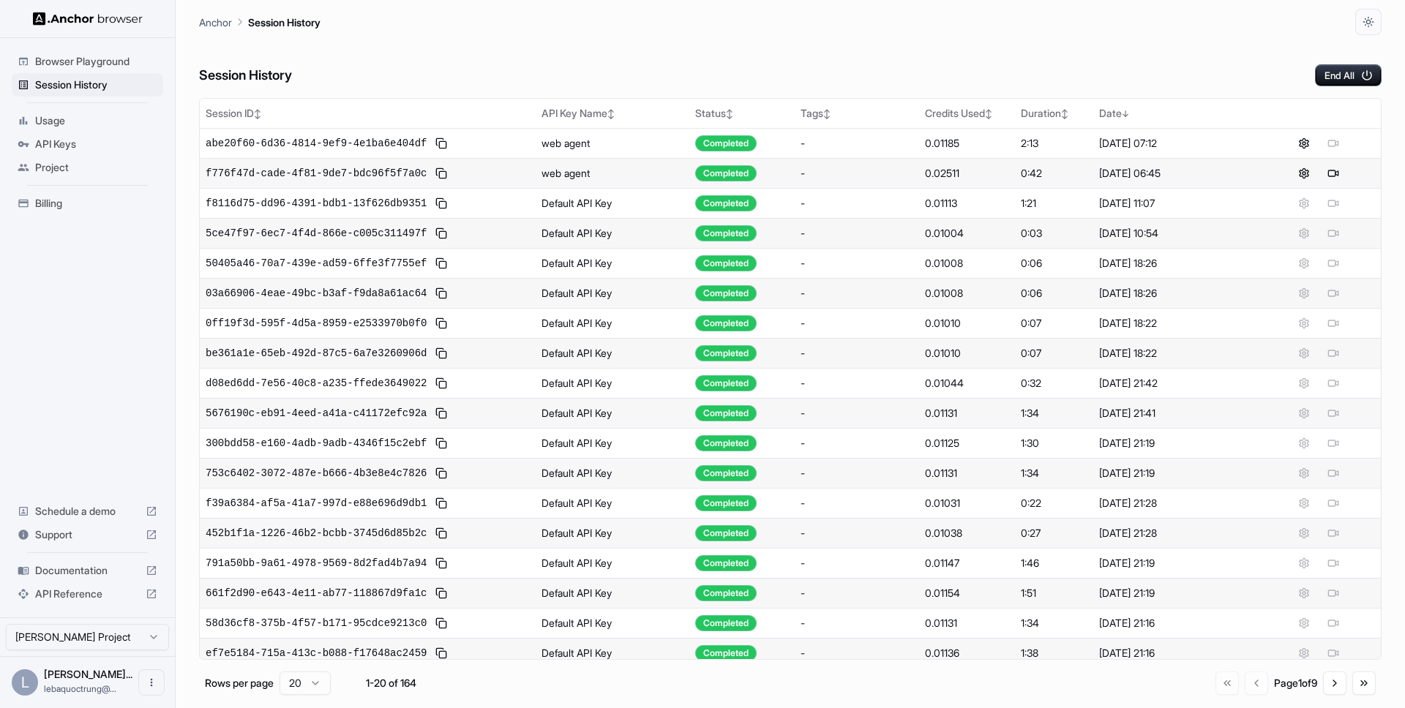
click at [896, 34] on div "Anchor Session History" at bounding box center [790, 17] width 1182 height 35
click at [999, 78] on div "Session History End All" at bounding box center [790, 60] width 1182 height 51
click at [891, 57] on div "Session History End All" at bounding box center [790, 60] width 1182 height 51
drag, startPoint x: 916, startPoint y: 149, endPoint x: 958, endPoint y: 149, distance: 41.7
click at [958, 149] on td "0.01179" at bounding box center [967, 143] width 96 height 30
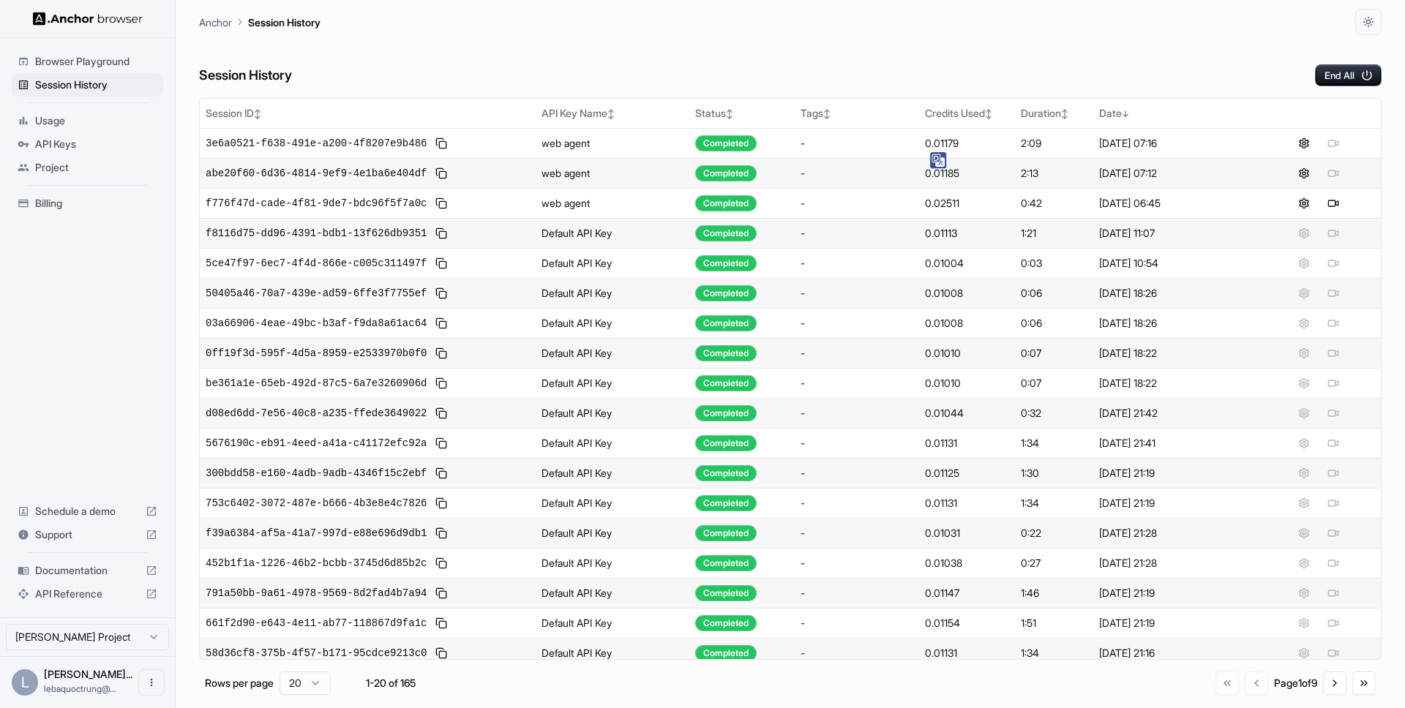
click at [813, 72] on div "Session History End All" at bounding box center [790, 60] width 1182 height 51
click at [76, 131] on div "Usage" at bounding box center [87, 120] width 151 height 23
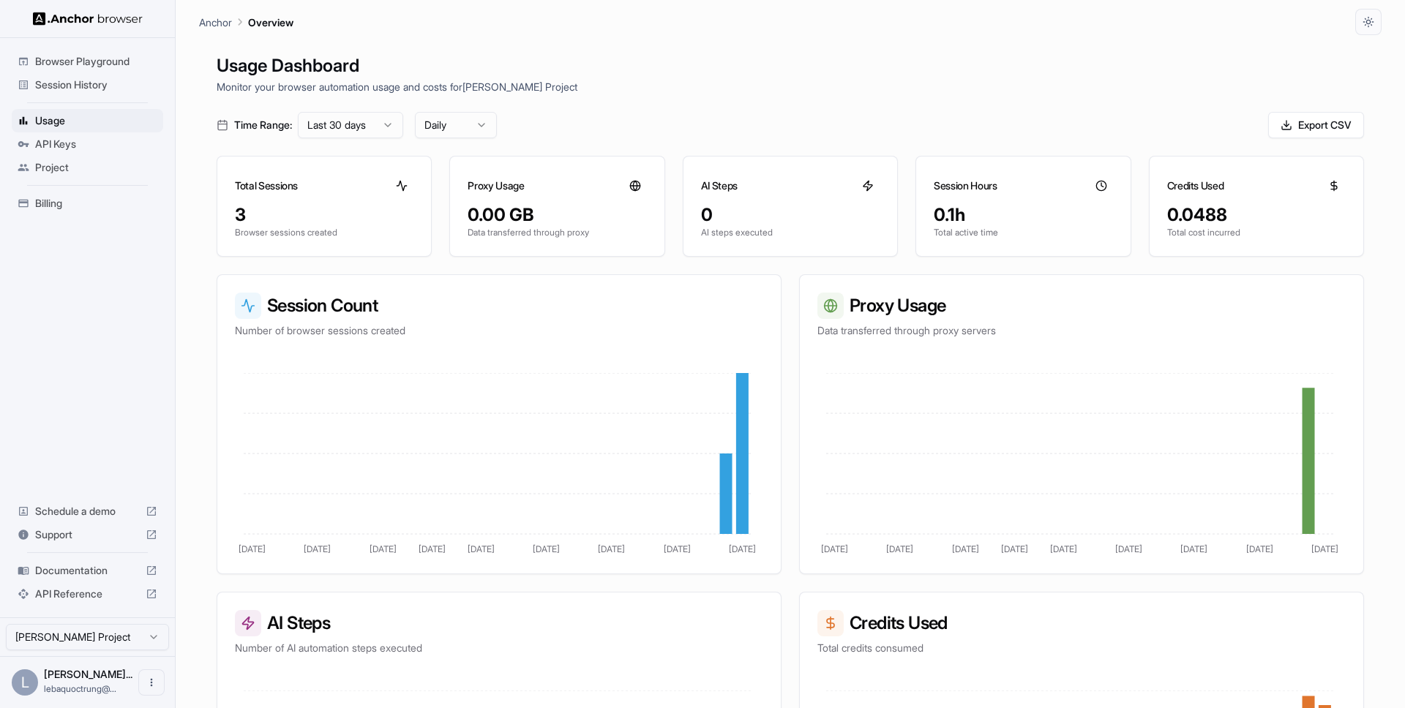
click at [335, 124] on html "Browser Playground Session History Usage API Keys Project Billing Schedule a de…" at bounding box center [702, 354] width 1405 height 708
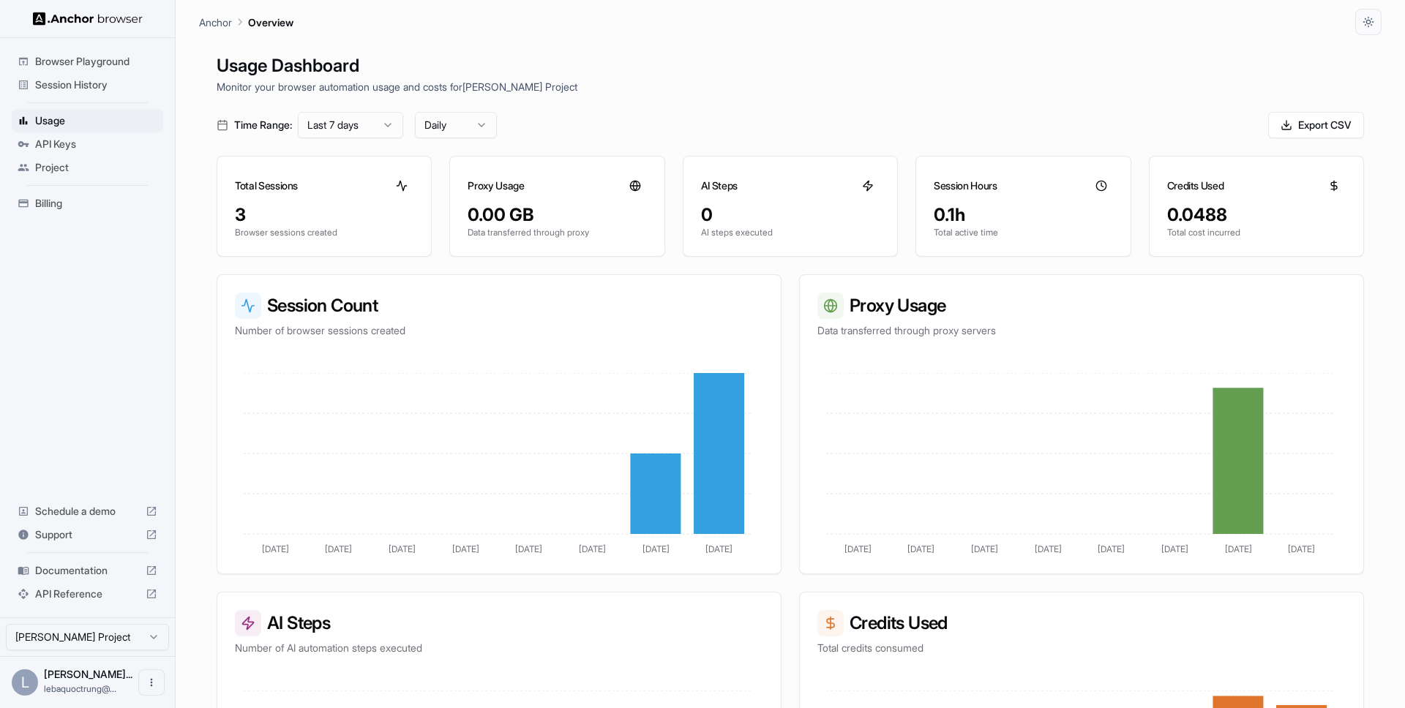
click at [88, 80] on span "Session History" at bounding box center [96, 85] width 122 height 15
